Goal: Task Accomplishment & Management: Manage account settings

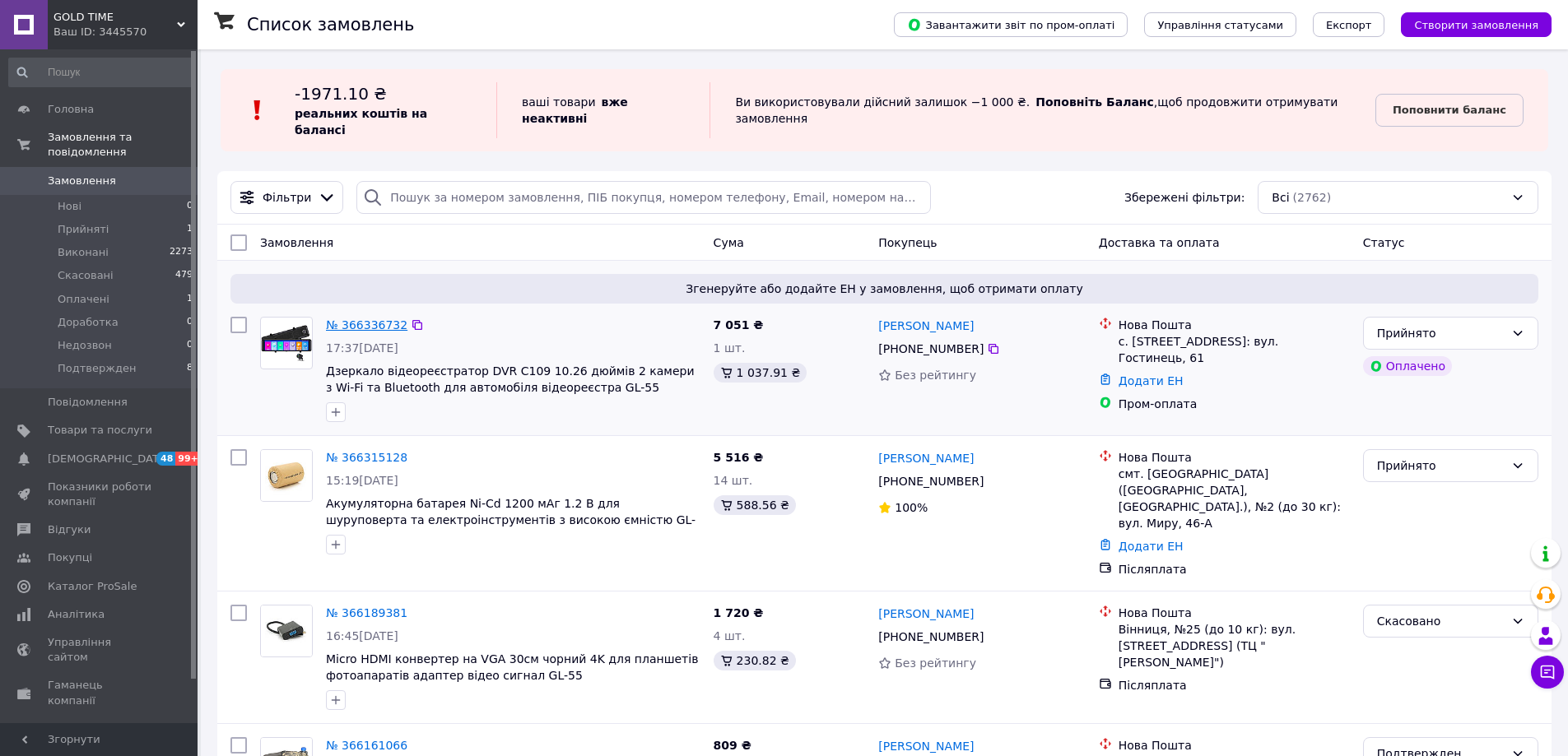
click at [360, 319] on link "№ 366336732" at bounding box center [366, 325] width 82 height 13
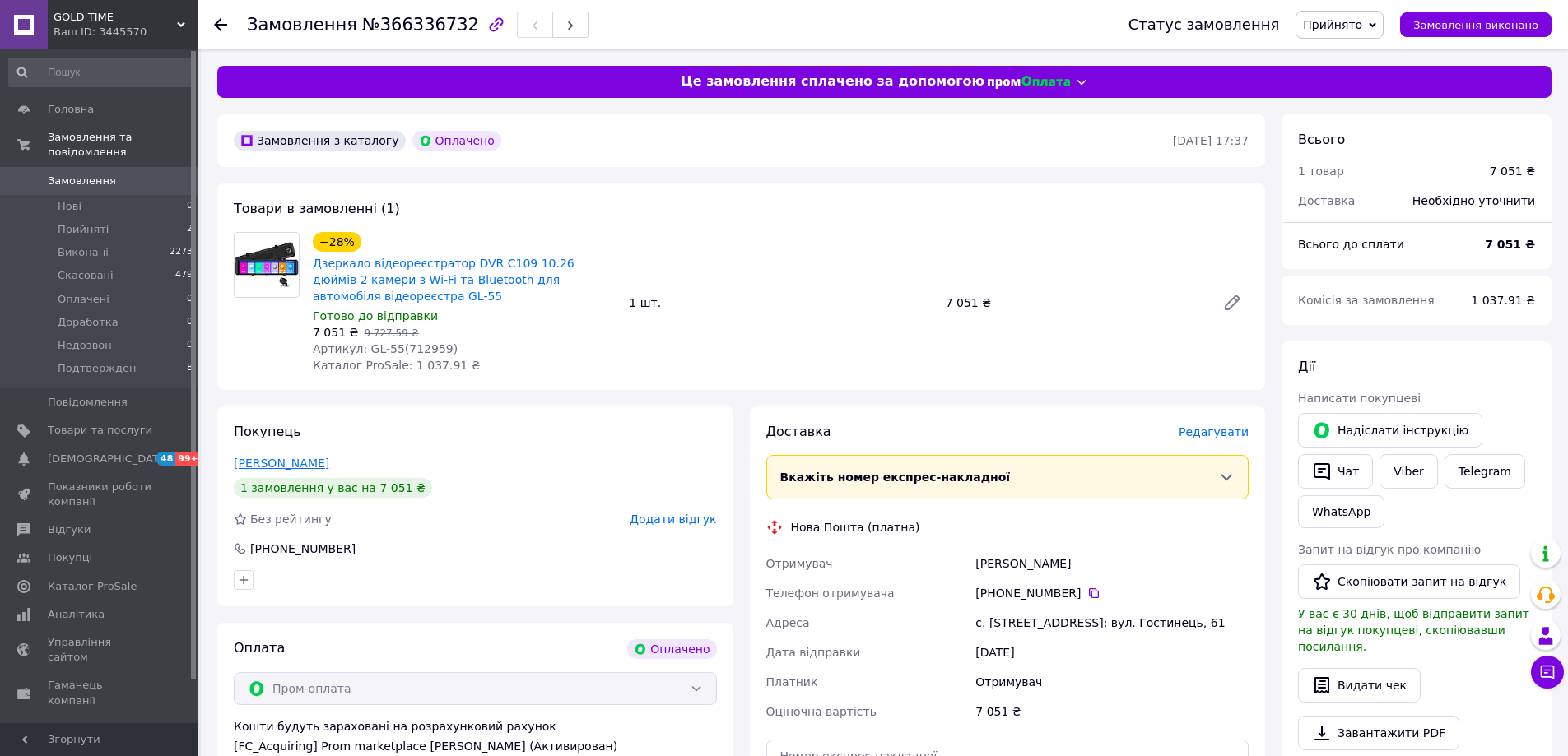
drag, startPoint x: 272, startPoint y: 472, endPoint x: 276, endPoint y: 463, distance: 9.8
click at [275, 471] on div "Покупець [PERSON_NAME] 1 замовлення у вас на 7 051 ₴ Без рейтингу Додати відгук…" at bounding box center [475, 506] width 516 height 200
click at [276, 463] on link "[PERSON_NAME]" at bounding box center [281, 463] width 95 height 13
click at [416, 348] on span "Артикул: GL-55(712959)" at bounding box center [384, 348] width 145 height 13
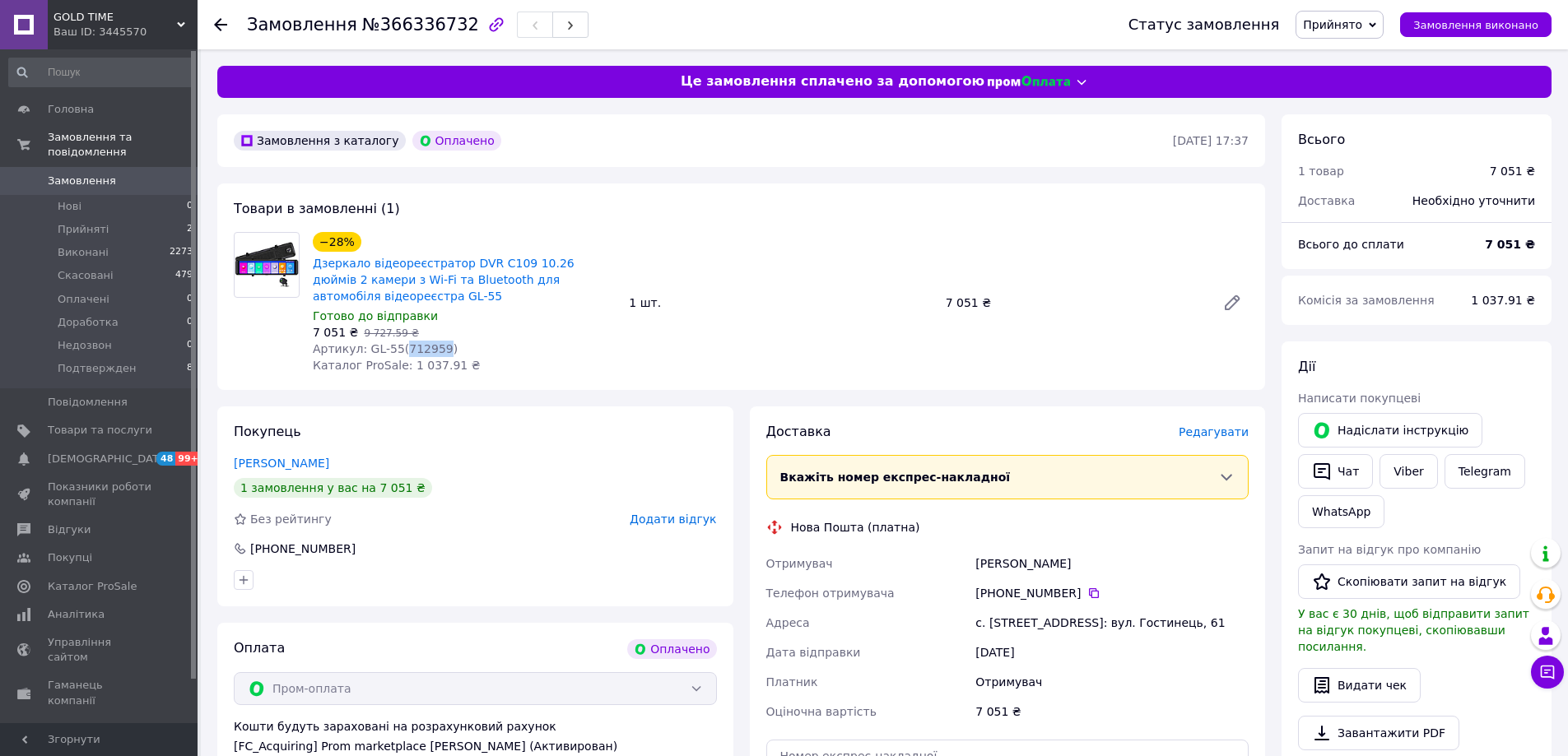
copy span "712959"
click at [597, 360] on div "−28% Дзеркало відеореєстратор DVR C109 10.26 дюймів 2 камери з Wi-Fi та Bluetoo…" at bounding box center [464, 303] width 316 height 148
click at [803, 333] on div "−28% Дзеркало відеореєстратор DVR C109 10.26 дюймів 2 камери з Wi-Fi та Bluetoo…" at bounding box center [780, 303] width 949 height 148
